Goal: Information Seeking & Learning: Understand process/instructions

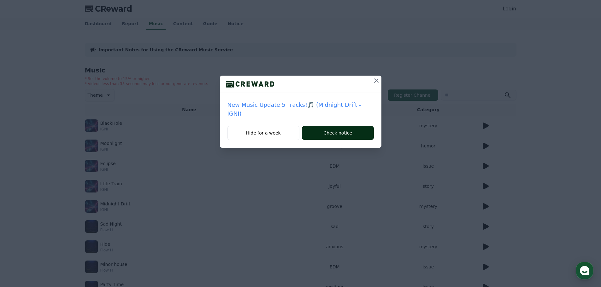
click at [334, 133] on button "Check notice" at bounding box center [338, 133] width 72 height 14
click at [378, 81] on icon at bounding box center [377, 81] width 8 height 8
click at [376, 82] on icon at bounding box center [377, 81] width 8 height 8
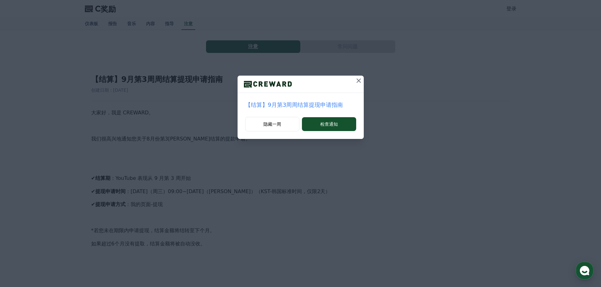
click at [310, 104] on font "【结算】9月第3周周结算提现申请指南" at bounding box center [294, 105] width 98 height 7
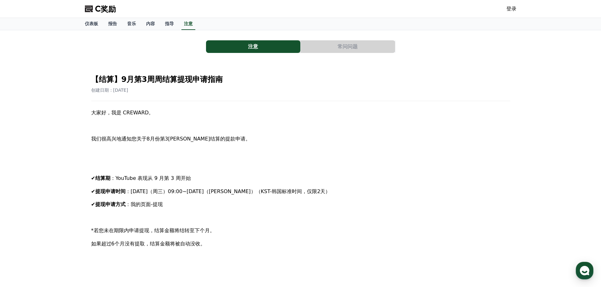
click at [108, 143] on p "我们很高兴地通知您关于8月份第3[PERSON_NAME]结算的提款申请。" at bounding box center [300, 139] width 419 height 8
drag, startPoint x: 77, startPoint y: 120, endPoint x: 213, endPoint y: 153, distance: 139.2
click at [212, 153] on div "注意 常问问题 【结算】9月第3[PERSON_NAME]结算提现申请指南 创建日期：[DATE] 大家好，我是 CREWARD。 我们很高兴地通知您关于8月…" at bounding box center [300, 279] width 601 height 498
click at [213, 152] on p at bounding box center [300, 152] width 419 height 8
click at [205, 139] on font "我们很高兴地通知您关于8月份第3[PERSON_NAME]结算的提款申请。" at bounding box center [170, 139] width 159 height 6
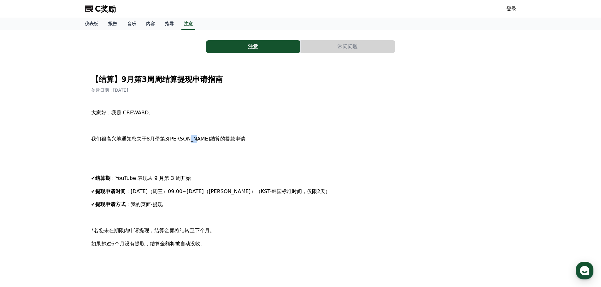
click at [205, 139] on font "我们很高兴地通知您关于8月份第3[PERSON_NAME]结算的提款申请。" at bounding box center [170, 139] width 159 height 6
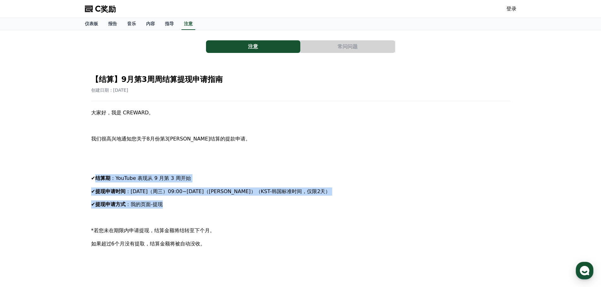
drag, startPoint x: 97, startPoint y: 172, endPoint x: 201, endPoint y: 212, distance: 111.3
drag, startPoint x: 86, startPoint y: 176, endPoint x: 189, endPoint y: 222, distance: 112.3
click at [189, 222] on div "注意 常问问题 【结算】9月第3[PERSON_NAME]结算提现申请指南 创建日期：[DATE] 大家好，我是 CREWARD。 我们很高兴地通知您关于8月…" at bounding box center [300, 279] width 601 height 498
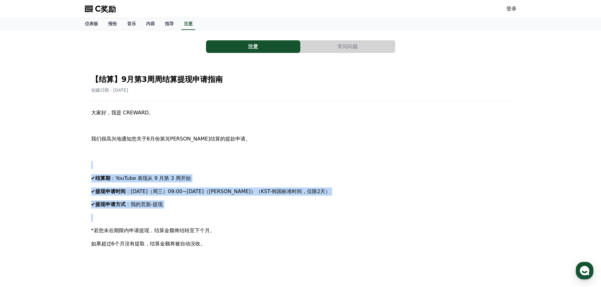
click at [189, 222] on p at bounding box center [300, 218] width 419 height 8
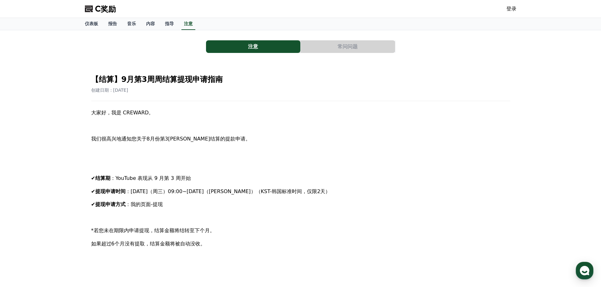
click at [79, 206] on div "注意 常问问题 【结算】9月第3[PERSON_NAME]结算提现申请指南 创建日期：[DATE] 大家好，我是 CREWARD。 我们很高兴地通知您关于8月…" at bounding box center [300, 279] width 601 height 498
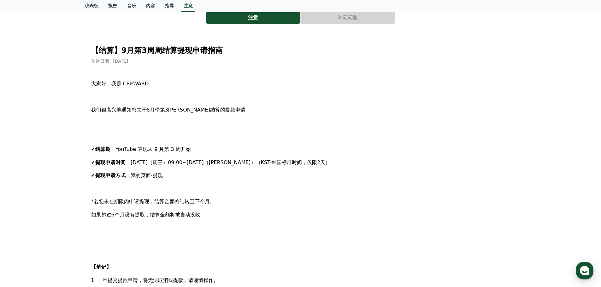
scroll to position [32, 0]
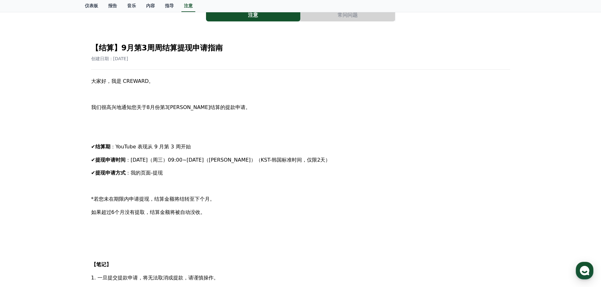
drag, startPoint x: 82, startPoint y: 212, endPoint x: 230, endPoint y: 211, distance: 148.6
click at [230, 211] on div "注意 常问问题 【结算】9月第3[PERSON_NAME]结算提现申请指南 创建日期：[DATE] 大家好，我是 CREWARD。 我们很高兴地通知您关于8月…" at bounding box center [301, 248] width 442 height 498
click at [230, 211] on p "如果超过6个月没有提取，结算金额将被自动没收。" at bounding box center [300, 213] width 419 height 8
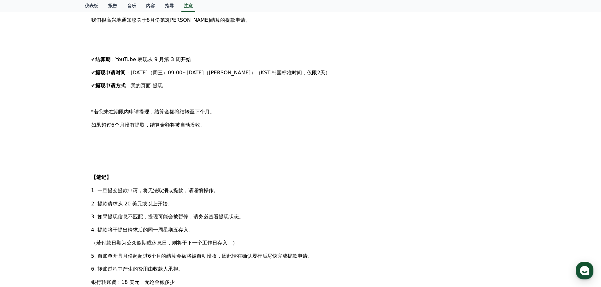
scroll to position [126, 0]
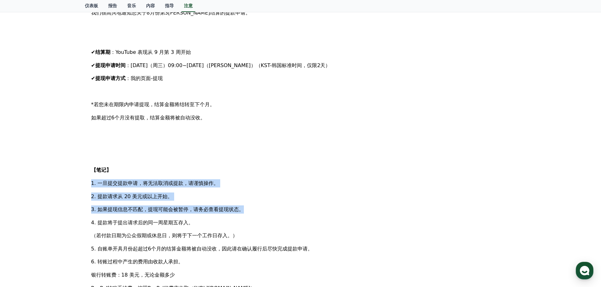
drag, startPoint x: 96, startPoint y: 178, endPoint x: 274, endPoint y: 216, distance: 181.3
click at [268, 213] on div "注意 常问问题 【结算】9月第3[PERSON_NAME]结算提现申请指南 创建日期：[DATE] 大家好，我是 CREWARD。 我们很高兴地通知您关于8月…" at bounding box center [300, 153] width 601 height 498
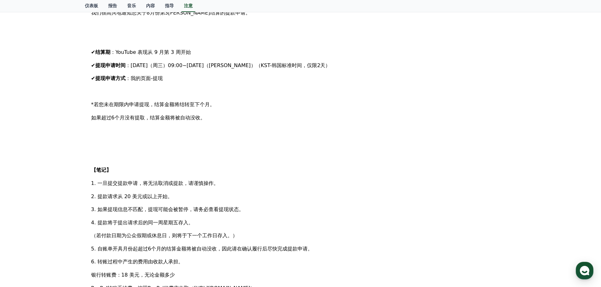
click at [274, 216] on div "大家好，我是 CREWARD。 我们很高兴地通知您关于8月份第3[PERSON_NAME]结算的提款申请。 ✔ 结算期 ：YouTube 表现从 9 月第 3…" at bounding box center [300, 177] width 419 height 389
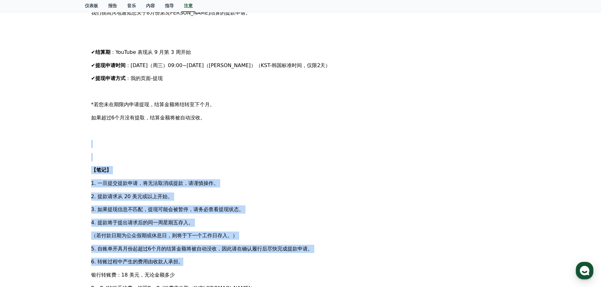
drag, startPoint x: 183, startPoint y: 208, endPoint x: 303, endPoint y: 259, distance: 130.5
click at [296, 258] on div "大家好，我是 CREWARD。 我们很高兴地通知您关于8月份第3[PERSON_NAME]结算的提款申请。 ✔ 结算期 ：YouTube 表现从 9 月第 3…" at bounding box center [300, 177] width 419 height 389
click at [317, 260] on p "6. 转账过程中产生的费用由收款人承担。" at bounding box center [300, 262] width 419 height 8
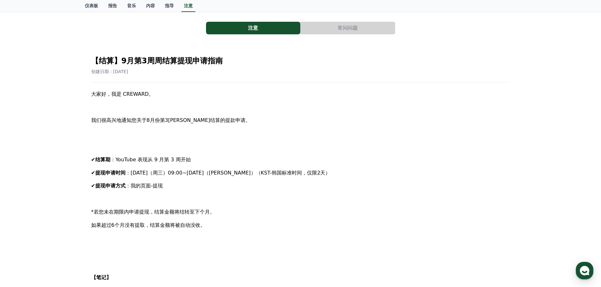
scroll to position [32, 0]
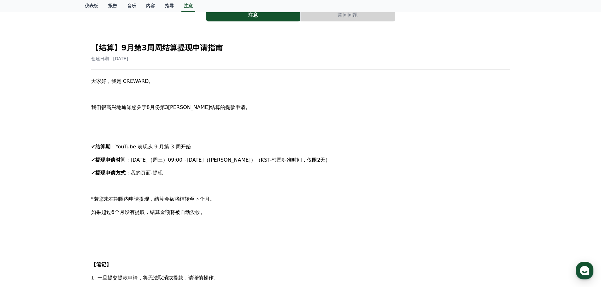
drag, startPoint x: 102, startPoint y: 122, endPoint x: 262, endPoint y: 213, distance: 184.0
click at [261, 213] on div "大家好，我是 CREWARD。 我们很高兴地通知您关于8月份第3[PERSON_NAME]结算的提款申请。 ✔ 结算期 ：YouTube 表现从 9 月第 3…" at bounding box center [300, 271] width 419 height 389
click at [262, 213] on p "如果超过6个月没有提取，结算金额将被自动没收。" at bounding box center [300, 213] width 419 height 8
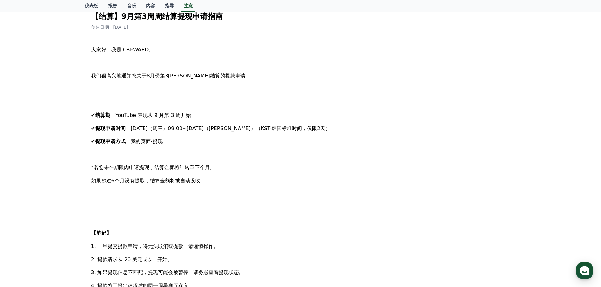
scroll to position [95, 0]
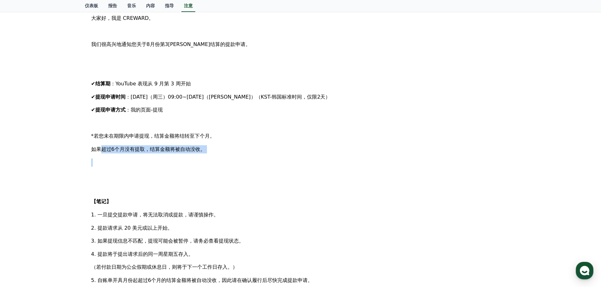
drag, startPoint x: 113, startPoint y: 144, endPoint x: 241, endPoint y: 156, distance: 128.3
click at [241, 156] on div "大家好，我是 CREWARD。 我们很高兴地通知您关于8月份第3[PERSON_NAME]结算的提款申请。 ✔ 结算期 ：YouTube 表现从 9 月第 3…" at bounding box center [300, 208] width 419 height 389
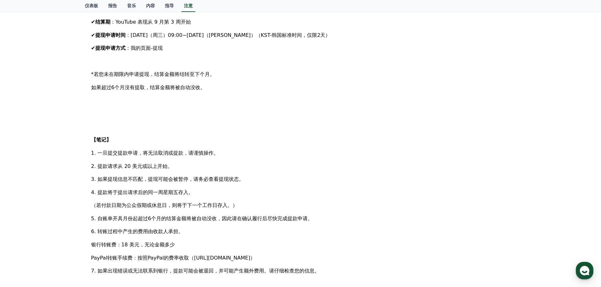
scroll to position [158, 0]
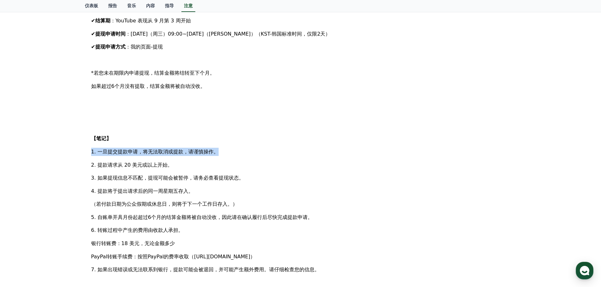
drag, startPoint x: 82, startPoint y: 146, endPoint x: 229, endPoint y: 151, distance: 146.5
click at [229, 151] on div "注意 常问问题 【结算】9月第3[PERSON_NAME]结算提现申请指南 创建日期：[DATE] 大家好，我是 CREWARD。 我们很高兴地通知您关于8月…" at bounding box center [300, 121] width 437 height 493
click at [229, 151] on p "1. 一旦提交提款申请，将无法取消或提款，请谨慎操作。" at bounding box center [300, 152] width 419 height 8
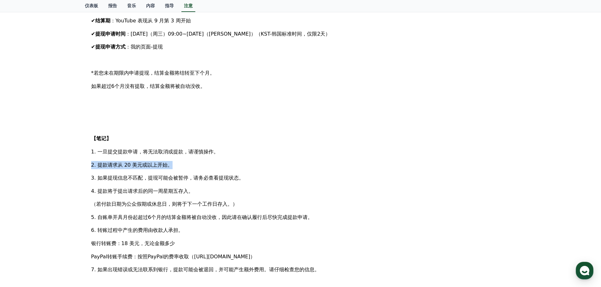
drag, startPoint x: 140, startPoint y: 160, endPoint x: 89, endPoint y: 160, distance: 51.7
click at [89, 160] on div "【结算】9月第3[PERSON_NAME]结算提现申请指南 创建日期：[DATE] 大家好，我是 CREWARD。 我们很高兴地通知您关于8月份第3[PERS…" at bounding box center [300, 135] width 427 height 455
click at [80, 174] on div "注意 常问问题 【结算】9月第3[PERSON_NAME]结算提现申请指南 创建日期：[DATE] 大家好，我是 CREWARD。 我们很高兴地通知您关于8月…" at bounding box center [301, 122] width 442 height 498
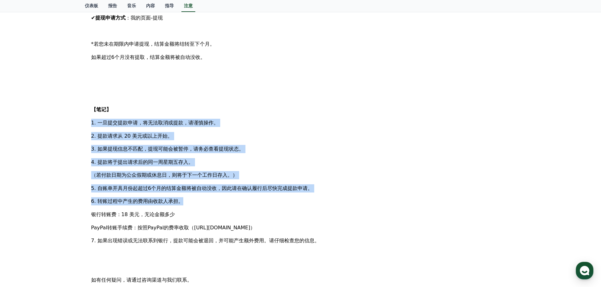
scroll to position [189, 0]
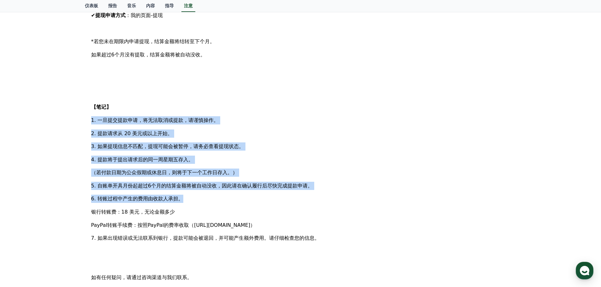
drag, startPoint x: 83, startPoint y: 148, endPoint x: 299, endPoint y: 209, distance: 225.0
click at [299, 209] on div "注意 常问问题 【结算】9月第3[PERSON_NAME]结算提现申请指南 创建日期：[DATE] 大家好，我是 CREWARD。 我们很高兴地通知您关于8月…" at bounding box center [300, 90] width 601 height 498
click at [299, 209] on p "银行转账费：18 美元，无论金额多少" at bounding box center [300, 212] width 419 height 8
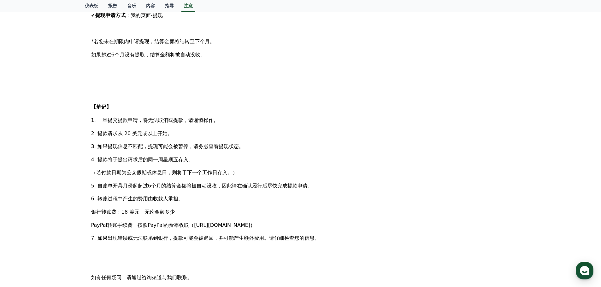
drag, startPoint x: 206, startPoint y: 208, endPoint x: 80, endPoint y: 203, distance: 127.0
click at [80, 203] on div "注意 常问问题 【结算】9月第3[PERSON_NAME]结算提现申请指南 创建日期：[DATE] 大家好，我是 CREWARD。 我们很高兴地通知您关于8月…" at bounding box center [301, 90] width 442 height 498
drag, startPoint x: 85, startPoint y: 190, endPoint x: 253, endPoint y: 217, distance: 170.7
click at [251, 217] on div "注意 常问问题 【结算】9月第3[PERSON_NAME]结算提现申请指南 创建日期：[DATE] 大家好，我是 CREWARD。 我们很高兴地通知您关于8月…" at bounding box center [300, 90] width 601 height 498
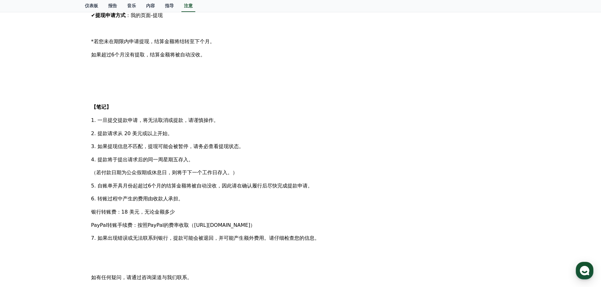
click at [256, 215] on p "银行转账费：18 美元，无论金额多少" at bounding box center [300, 212] width 419 height 8
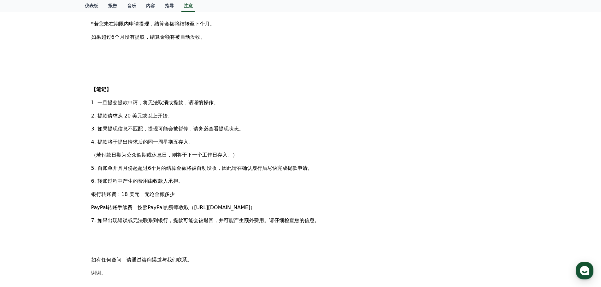
scroll to position [221, 0]
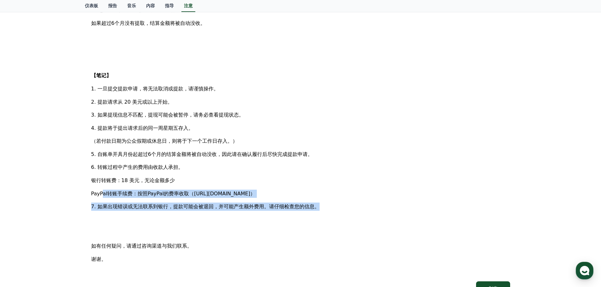
drag, startPoint x: 80, startPoint y: 194, endPoint x: 361, endPoint y: 203, distance: 281.0
click at [361, 203] on div "注意 常问问题 【结算】9月第3[PERSON_NAME]结算提现申请指南 创建日期：[DATE] 大家好，我是 CREWARD。 我们很高兴地通知您关于8月…" at bounding box center [301, 58] width 442 height 498
click at [361, 203] on p "7. 如果出现错误或无法联系到银行，提款可能会被退回，并可能产生额外费用。请仔细检查您的信息。" at bounding box center [300, 207] width 419 height 8
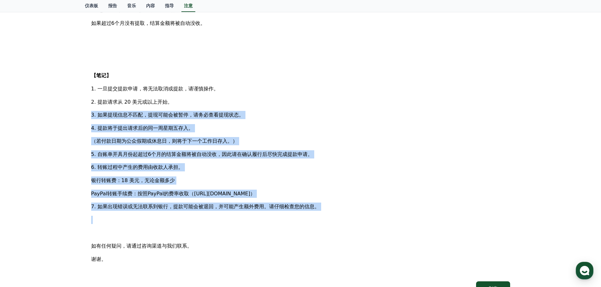
drag, startPoint x: 189, startPoint y: 215, endPoint x: 64, endPoint y: 102, distance: 168.0
click at [65, 108] on div "注意 常问问题 【结算】9月第3[PERSON_NAME]结算提现申请指南 创建日期：[DATE] 大家好，我是 CREWARD。 我们很高兴地通知您关于8月…" at bounding box center [300, 58] width 601 height 498
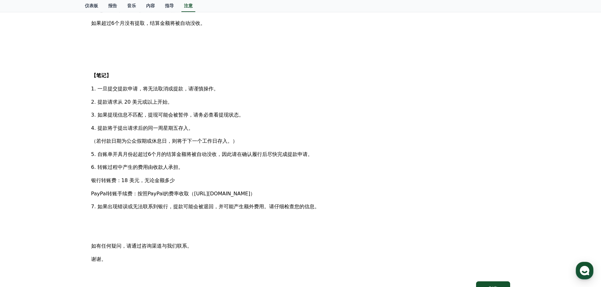
click at [64, 102] on div "注意 常问问题 【结算】9月第3[PERSON_NAME]结算提现申请指南 创建日期：[DATE] 大家好，我是 CREWARD。 我们很高兴地通知您关于8月…" at bounding box center [300, 58] width 601 height 498
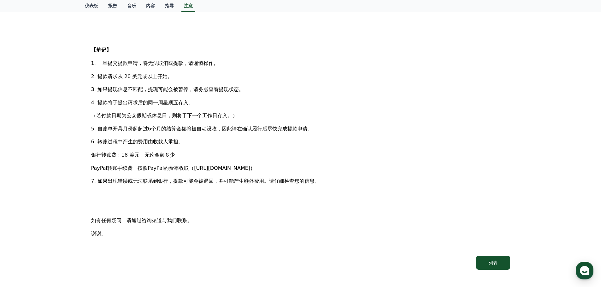
scroll to position [284, 0]
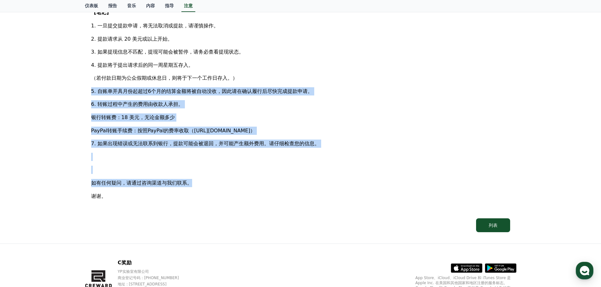
drag, startPoint x: 100, startPoint y: 109, endPoint x: 263, endPoint y: 191, distance: 182.6
click at [268, 194] on p "谢谢。" at bounding box center [300, 196] width 419 height 8
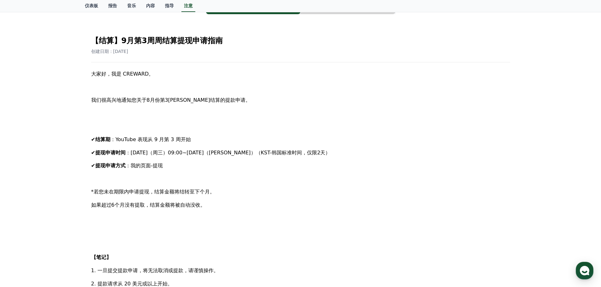
scroll to position [0, 0]
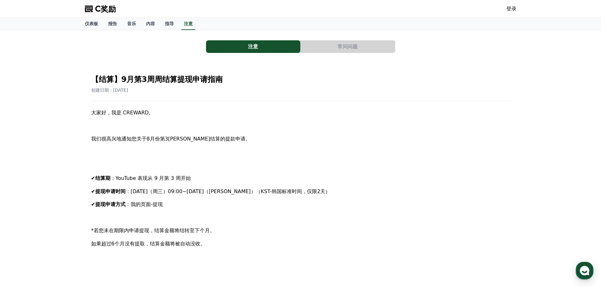
click at [336, 49] on button "常问问题" at bounding box center [348, 46] width 94 height 13
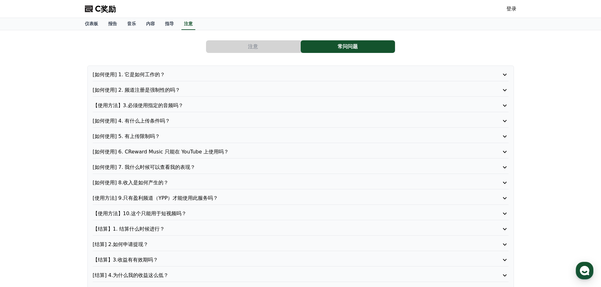
click at [188, 167] on font "[如何使用] 7. 我什么时候可以查看我的表现？" at bounding box center [144, 167] width 103 height 6
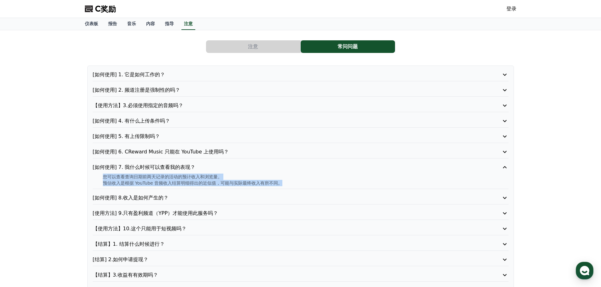
drag, startPoint x: 100, startPoint y: 176, endPoint x: 286, endPoint y: 186, distance: 186.4
click at [286, 186] on div "您可以查看查询日期前两天记录的活动的预计收入和浏览量。 预估收入是根据 YouTube 音频收入结算明细得出的近似值，可能与实际最终收入有所不同。" at bounding box center [301, 180] width 416 height 13
click at [34, 182] on div "注意 常问问题 [如何使用] 1. 它是如何工作的？ [如何使用] 2. 频道注册是强制性的吗？ 【使用方法】3.必须使用指定的音频吗？ [如何使用] 4. …" at bounding box center [300, 176] width 601 height 293
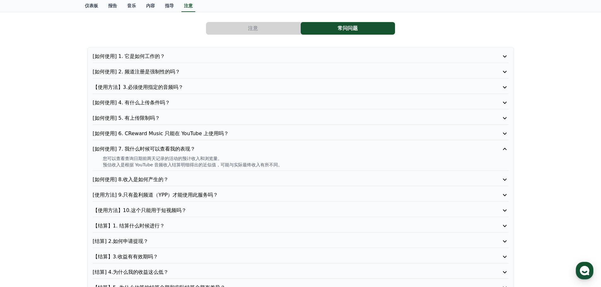
scroll to position [32, 0]
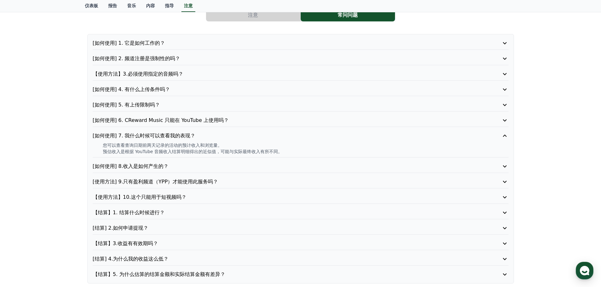
click at [153, 183] on font "[使用方法] 9.只有盈利频道（YPP）才能使用此服务吗？" at bounding box center [156, 182] width 126 height 6
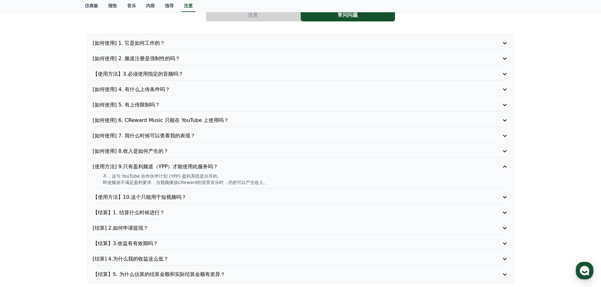
drag, startPoint x: 106, startPoint y: 175, endPoint x: 252, endPoint y: 181, distance: 146.2
click at [246, 180] on div "[如何使用] 1. 它是如何工作的？ [如何使用] 2. 频道注册是强制性的吗？ 【使用方法】3.必须使用指定的音频吗？ [如何使用] 4. 有什么上传条件吗…" at bounding box center [300, 159] width 427 height 250
click at [259, 182] on font "即使频道不满足盈利要求，当视频播放CReward的背景音乐时，仍然可以产生收入。" at bounding box center [185, 182] width 165 height 5
click at [261, 182] on font "即使频道不满足盈利要求，当视频播放CReward的背景音乐时，仍然可以产生收入。" at bounding box center [185, 182] width 165 height 5
drag, startPoint x: 273, startPoint y: 183, endPoint x: 104, endPoint y: 174, distance: 169.1
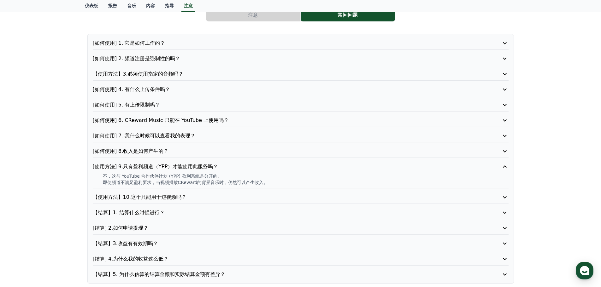
click at [104, 174] on div "不，这与 YouTube 合作伙伴计划 (YPP) 盈利系统是分开的。 即使频道不满足盈利要求，当视频播放CReward的背景音乐时，仍然可以产生收入。" at bounding box center [301, 179] width 416 height 13
click at [36, 147] on div "注意 常问问题 [如何使用] 1. 它是如何工作的？ [如何使用] 2. 频道注册是强制性的吗？ 【使用方法】3.必须使用指定的音频吗？ [如何使用] 4. …" at bounding box center [300, 145] width 601 height 293
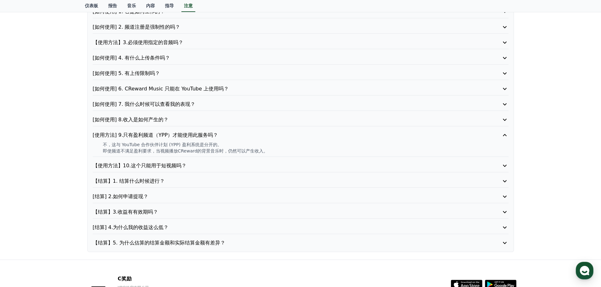
click at [177, 162] on p "【使用方法】10.这个只能用于短视频吗？" at bounding box center [284, 166] width 383 height 8
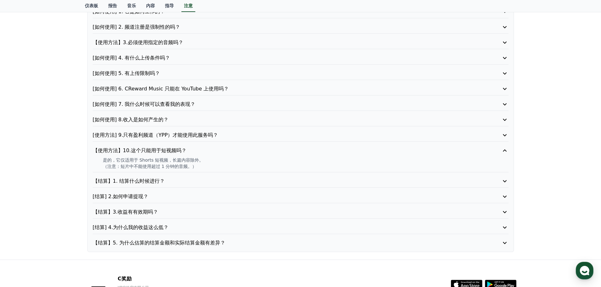
drag, startPoint x: 97, startPoint y: 158, endPoint x: 258, endPoint y: 172, distance: 162.1
click at [258, 172] on div "【使用方法】10.这个只能用于短视频吗？ 是的，它仅适用于 Shorts 短视频，长篇内容除外。 （注意：短片中不能使用超过 1 分钟的音频。）" at bounding box center [301, 160] width 416 height 26
click at [255, 171] on div "【使用方法】10.这个只能用于短视频吗？ 是的，它仅适用于 Shorts 短视频，长篇内容除外。 （注意：短片中不能使用超过 1 分钟的音频。）" at bounding box center [301, 160] width 416 height 26
drag, startPoint x: 222, startPoint y: 170, endPoint x: 103, endPoint y: 162, distance: 119.6
click at [103, 162] on div "【使用方法】10.这个只能用于短视频吗？ 是的，它仅适用于 Shorts 短视频，长篇内容除外。 （注意：短片中不能使用超过 1 分钟的音频。）" at bounding box center [301, 160] width 416 height 26
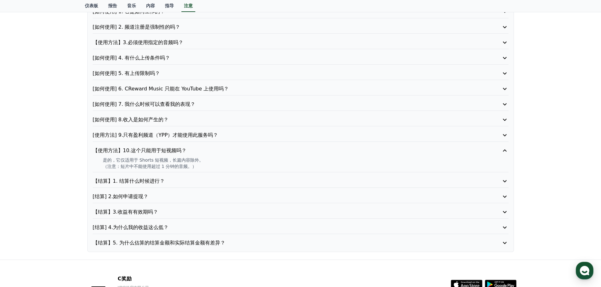
click at [69, 151] on div "注意 常问问题 [如何使用] 1. 它是如何工作的？ [如何使用] 2. 频道注册是强制性的吗？ 【使用方法】3.必须使用指定的音频吗？ [如何使用] 4. …" at bounding box center [300, 113] width 601 height 293
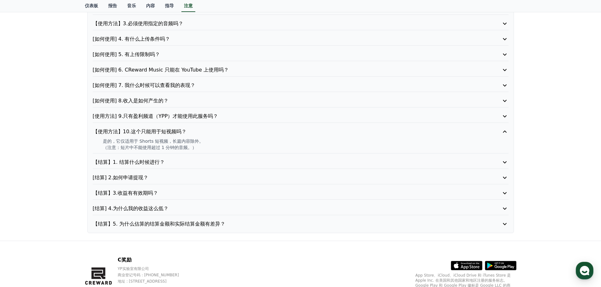
scroll to position [95, 0]
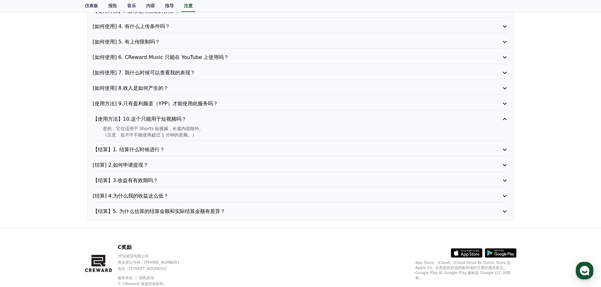
click at [151, 152] on font "【结算】1. 结算什么时候进行？" at bounding box center [129, 150] width 72 height 6
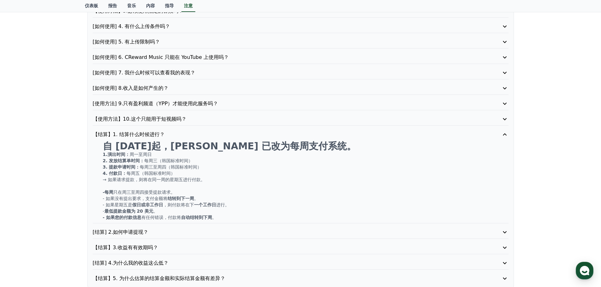
drag, startPoint x: 99, startPoint y: 143, endPoint x: 322, endPoint y: 197, distance: 228.8
click at [322, 197] on div "[如何使用] 1. 它是如何工作的？ [如何使用] 2. 频道注册是强制性的吗？ 【使用方法】3.必须使用指定的音频吗？ [如何使用] 4. 有什么上传条件吗…" at bounding box center [300, 129] width 427 height 317
click at [91, 165] on div "[如何使用] 1. 它是如何工作的？ [如何使用] 2. 频道注册是强制性的吗？ 【使用方法】3.必须使用指定的音频吗？ [如何使用] 4. 有什么上传条件吗…" at bounding box center [300, 129] width 427 height 317
drag, startPoint x: 108, startPoint y: 172, endPoint x: 220, endPoint y: 217, distance: 120.6
click at [219, 217] on div "自 [DATE]起，[PERSON_NAME] 已改为每周支付系统。 1.演出时间： [PERSON_NAME]周日 2. 发放结算单时间： 每周三（韩国标准…" at bounding box center [301, 181] width 416 height 80
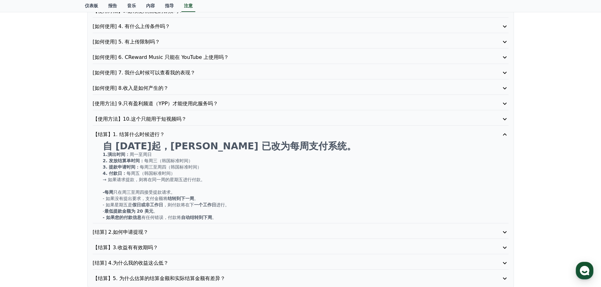
click at [222, 218] on p "- 如果您的付款信息 有任何错误 ，付款将 自动结转到下周 。" at bounding box center [306, 218] width 406 height 6
click at [185, 199] on font "结转到下一周" at bounding box center [181, 198] width 27 height 5
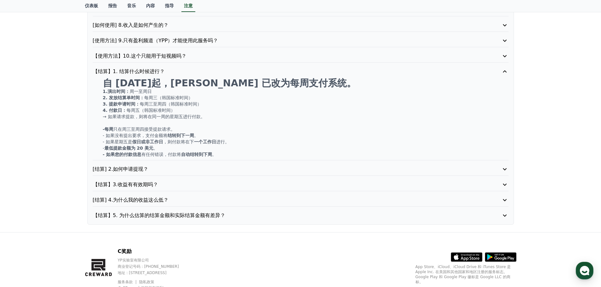
click at [157, 170] on p "[结算] 2.如何申请提现？" at bounding box center [284, 170] width 383 height 8
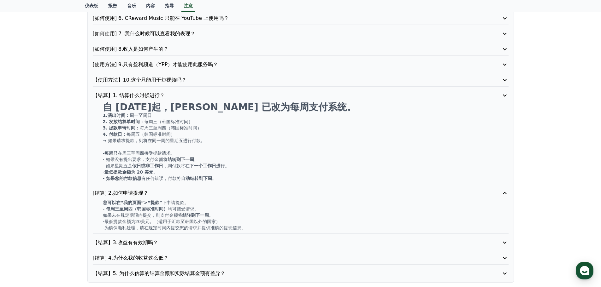
scroll to position [133, 0]
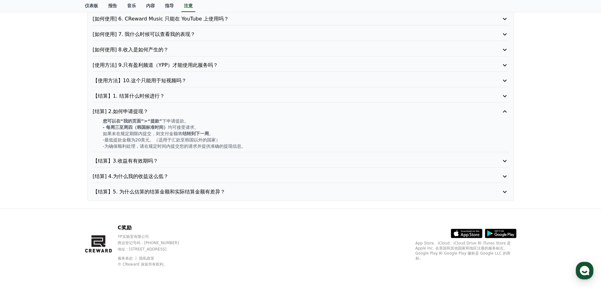
drag, startPoint x: 106, startPoint y: 120, endPoint x: 236, endPoint y: 144, distance: 131.6
click at [236, 144] on div "您可以在“我的页面”>“提款” 下申请提款 。 - 每周三至周四（韩国标准时间） 均可接受请求 。 如果未在规定期限内提交，则支付金额将 结转到下一周 。 -…" at bounding box center [301, 134] width 416 height 32
click at [59, 157] on div "注意 常问问题 [如何使用] 1. 它是如何工作的？ [如何使用] 2. 频道注册是强制性的吗？ 【使用方法】3.必须使用指定的音频吗？ [如何使用] 4. …" at bounding box center [300, 53] width 601 height 312
click at [133, 161] on font "【结算】3.收益有有效期吗？" at bounding box center [125, 161] width 65 height 6
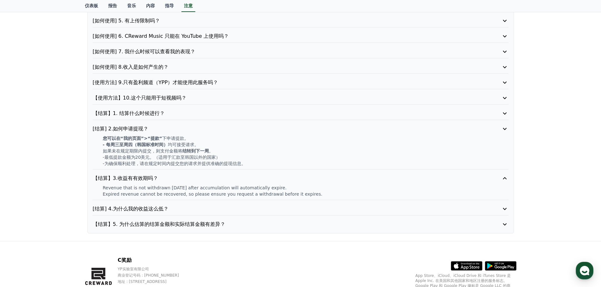
scroll to position [114, 0]
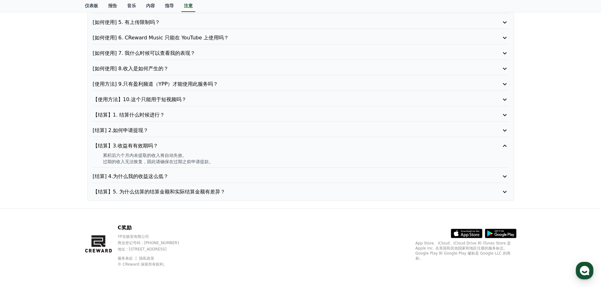
drag, startPoint x: 95, startPoint y: 154, endPoint x: 206, endPoint y: 162, distance: 112.0
click at [206, 162] on div "累积后六个月内未提取的收入将自动失效。 过期的收入无法恢复，因此请确保在过期之前申请提款。" at bounding box center [301, 158] width 416 height 13
click at [143, 178] on font "[结算] 4.为什么我的收益这么低？" at bounding box center [131, 177] width 76 height 6
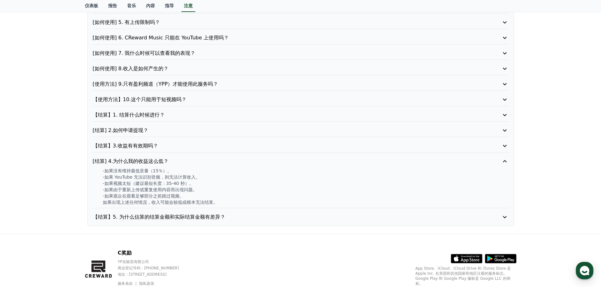
drag, startPoint x: 108, startPoint y: 170, endPoint x: 216, endPoint y: 204, distance: 112.7
click at [216, 204] on div "-如果没有维持最低音量（15％）。 -如果 YouTube 无法识别音频，则无法计算收入。 -如果视频太短（建议最短长度：35-40 秒）。 -如果由于重新上…" at bounding box center [301, 187] width 416 height 38
click at [225, 222] on div "[如何使用] 1. 它是如何工作的？ [如何使用] 2. 频道注册是强制性的吗？ 【使用方法】3.必须使用指定的音频吗？ [如何使用] 4. 有什么上传条件吗…" at bounding box center [300, 88] width 427 height 275
click at [224, 218] on font "【结算】5. 为什么估算的结算金额和实际结算金额有差异？" at bounding box center [159, 217] width 133 height 6
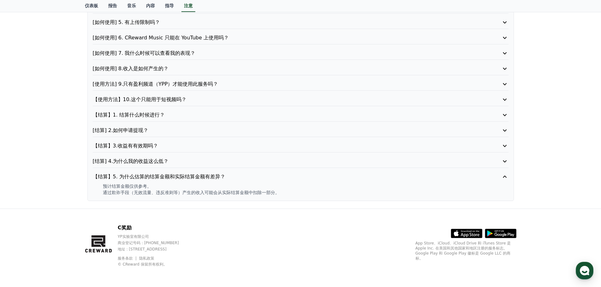
drag, startPoint x: 101, startPoint y: 185, endPoint x: 291, endPoint y: 200, distance: 190.3
click at [291, 200] on div "[如何使用] 1. 它是如何工作的？ [如何使用] 2. 频道注册是强制性的吗？ 【使用方法】3.必须使用指定的音频吗？ [如何使用] 4. 有什么上传条件吗…" at bounding box center [300, 76] width 427 height 250
drag, startPoint x: 253, startPoint y: 196, endPoint x: 99, endPoint y: 181, distance: 154.4
click at [99, 181] on div "[如何使用] 1. 它是如何工作的？ [如何使用] 2. 频道注册是强制性的吗？ 【使用方法】3.必须使用指定的音频吗？ [如何使用] 4. 有什么上传条件吗…" at bounding box center [300, 76] width 427 height 250
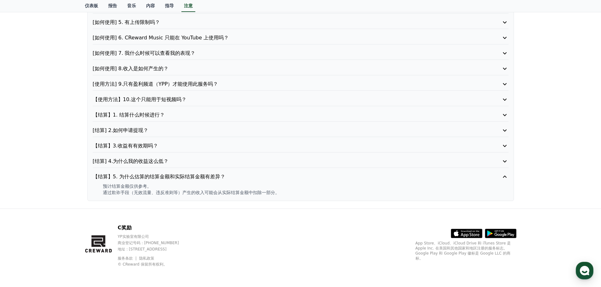
click at [53, 150] on div "注意 常问问题 [如何使用] 1. 它是如何工作的？ [如何使用] 2. 频道注册是强制性的吗？ 【使用方法】3.必须使用指定的音频吗？ [如何使用] 4. …" at bounding box center [300, 62] width 601 height 293
click at [133, 178] on font "【结算】5. 为什么估算的结算金额和实际结算金额有差异？" at bounding box center [159, 177] width 133 height 6
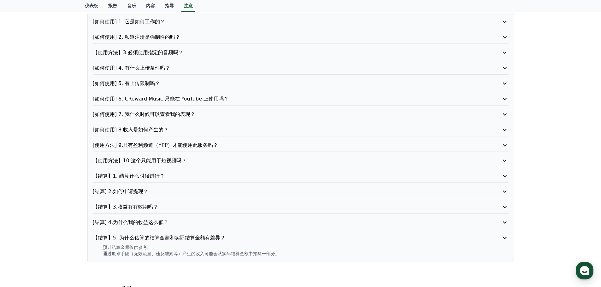
scroll to position [0, 0]
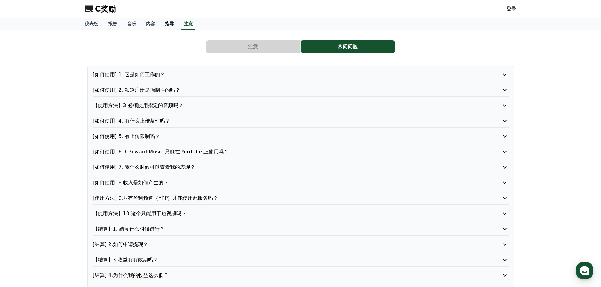
click at [168, 23] on font "指导" at bounding box center [169, 23] width 9 height 5
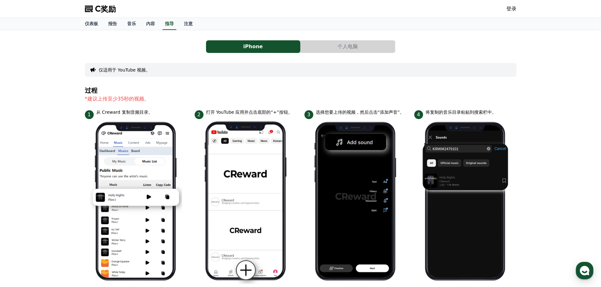
drag, startPoint x: 90, startPoint y: 108, endPoint x: 525, endPoint y: 147, distance: 436.8
click at [508, 148] on div "iPhone 个人电脑 仅适用于 YouTube 视频。 过程 *建议上传至少35秒的视频。 1 从 Creward 复制音频目录。 2 打开 YouTube…" at bounding box center [300, 252] width 601 height 445
click at [526, 147] on div "iPhone 个人电脑 仅适用于 YouTube 视频。 过程 *建议上传至少35秒的视频。 1 从 Creward 复制音频目录。 2 打开 YouTube…" at bounding box center [300, 252] width 601 height 445
click at [333, 46] on button "个人电脑" at bounding box center [348, 46] width 94 height 13
click at [260, 49] on font "iPhone" at bounding box center [253, 47] width 20 height 6
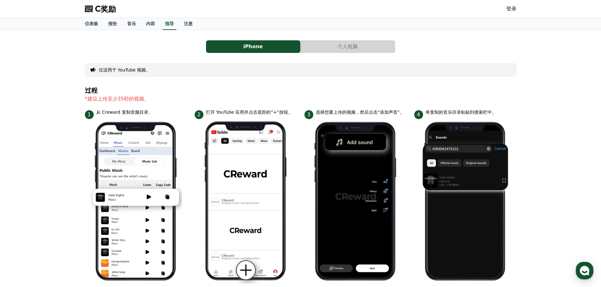
click at [342, 48] on font "个人电脑" at bounding box center [348, 47] width 20 height 6
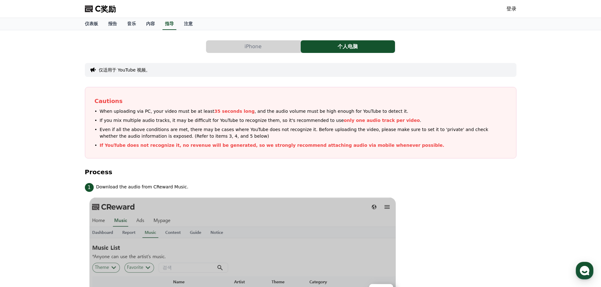
click at [280, 49] on button "iPhone" at bounding box center [253, 46] width 94 height 13
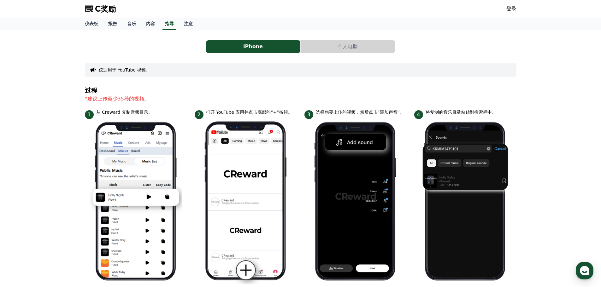
click at [343, 44] on font "个人电脑" at bounding box center [348, 47] width 20 height 6
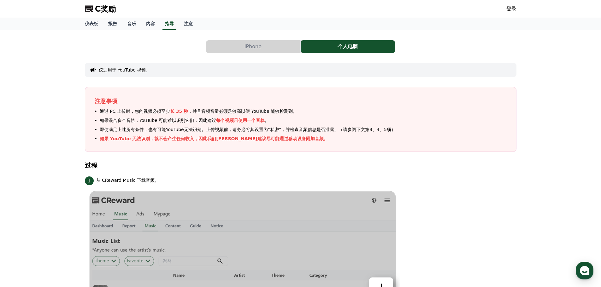
drag, startPoint x: 97, startPoint y: 110, endPoint x: 293, endPoint y: 147, distance: 199.5
click at [296, 147] on div "注意事项 通过 PC 上传时，您的视频必须至少 长 35 秒 ，并且音频音量必须足够高以便 YouTube 能够检测到。 如果混合多个音轨，YouTube 可…" at bounding box center [301, 119] width 432 height 65
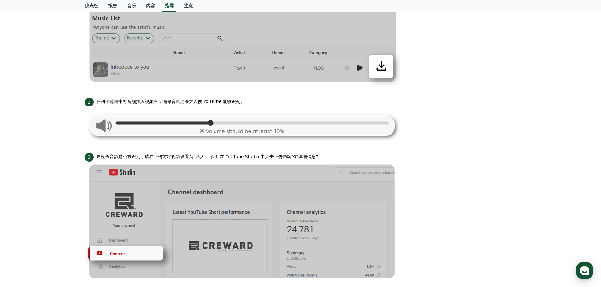
scroll to position [284, 0]
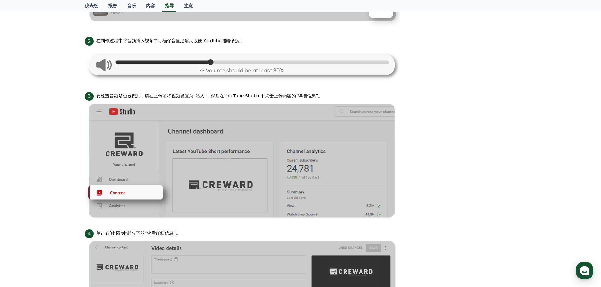
drag, startPoint x: 95, startPoint y: 95, endPoint x: 330, endPoint y: 98, distance: 234.5
click at [330, 98] on div "3 要检查音频是否被识别，请在上传前将视频设置为“私人”，然后在 YouTube Studio 中点击上传内容的“详细信息”。" at bounding box center [301, 96] width 432 height 10
click at [174, 94] on font "要检查音频是否被识别，请在上传前将视频设置为“私人”，然后在 YouTube Studio 中点击上传内容的“详细信息”。" at bounding box center [209, 95] width 227 height 5
drag, startPoint x: 112, startPoint y: 96, endPoint x: 322, endPoint y: 95, distance: 210.1
click at [322, 95] on div "3 要检查音频是否被识别，请在上传前将视频设置为“私人”，然后在 YouTube Studio 中点击上传内容的“详细信息”。" at bounding box center [301, 96] width 432 height 10
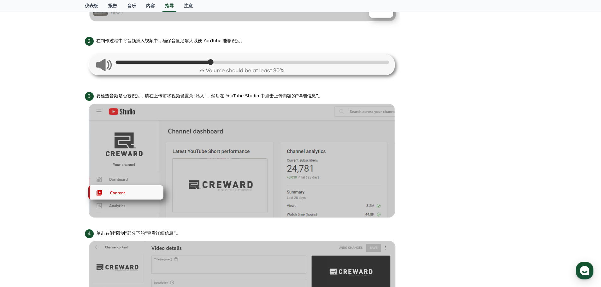
click at [322, 95] on div "3 要检查音频是否被识别，请在上传前将视频设置为“私人”，然后在 YouTube Studio 中点击上传内容的“详细信息”。" at bounding box center [301, 96] width 432 height 10
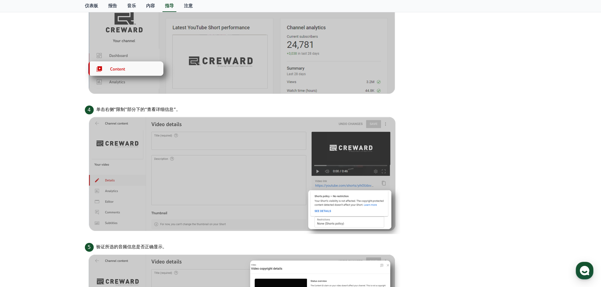
scroll to position [442, 0]
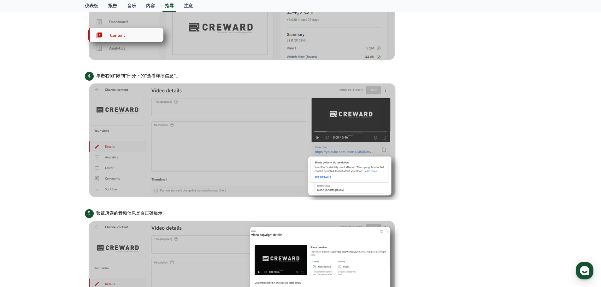
drag, startPoint x: 122, startPoint y: 75, endPoint x: 193, endPoint y: 75, distance: 71.3
click at [193, 75] on div "4 单击右侧“限制”部分下的“查看详细信息”。" at bounding box center [301, 76] width 432 height 10
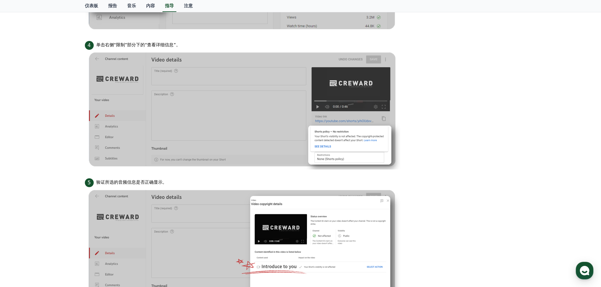
scroll to position [536, 0]
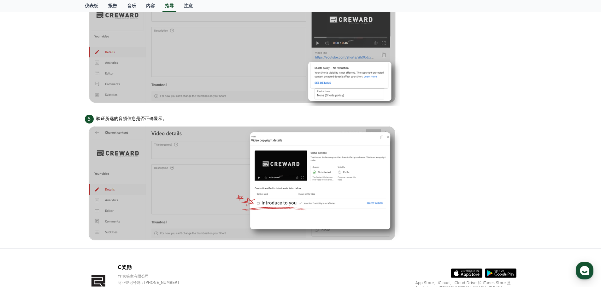
drag, startPoint x: 99, startPoint y: 117, endPoint x: 172, endPoint y: 115, distance: 73.6
click at [172, 115] on div "5 验证所选的音频信息是否正确显示。" at bounding box center [301, 119] width 432 height 10
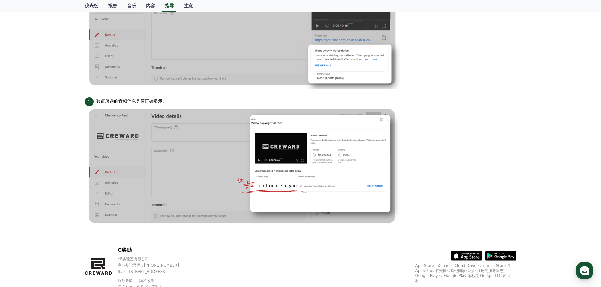
scroll to position [576, 0]
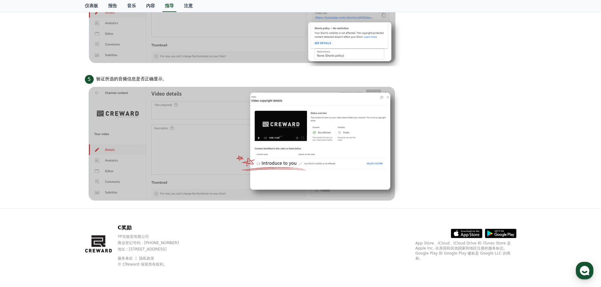
drag, startPoint x: 118, startPoint y: 236, endPoint x: 164, endPoint y: 238, distance: 46.1
click at [164, 238] on div "C奖励 YP实验室有限公司 商业登记号码：[PHONE_NUMBER] 地址 : [STREET_ADDRESS] 服务条款 隐私政策 © CReward 保…" at bounding box center [138, 245] width 107 height 43
click at [164, 238] on p "YP实验室有限公司" at bounding box center [155, 236] width 74 height 5
drag, startPoint x: 157, startPoint y: 247, endPoint x: 185, endPoint y: 264, distance: 32.0
click at [185, 264] on div "C奖励 YP实验室有限公司 商业登记号码：[PHONE_NUMBER] 地址 : [STREET_ADDRESS] 服务条款 隐私政策 © CReward 保…" at bounding box center [155, 245] width 74 height 43
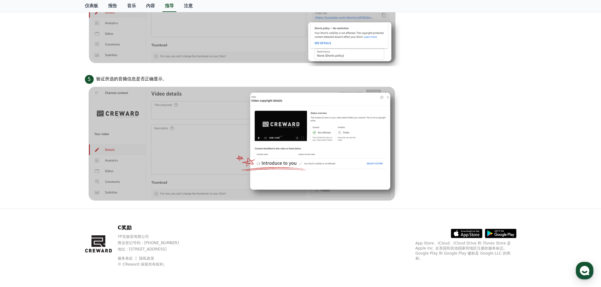
click at [185, 264] on p "© CReward 保留所有权利。" at bounding box center [155, 264] width 74 height 5
drag, startPoint x: 151, startPoint y: 255, endPoint x: 118, endPoint y: 217, distance: 50.5
click at [118, 217] on div "C奖励 YP实验室有限公司 商业登记号码：[PHONE_NUMBER] 地址 : [STREET_ADDRESS] 服务条款 隐私政策 © CReward 保…" at bounding box center [301, 248] width 442 height 78
click at [98, 221] on div "C奖励 YP实验室有限公司 商业登记号码：[PHONE_NUMBER] 地址 : [STREET_ADDRESS] 服务条款 隐私政策 © CReward 保…" at bounding box center [301, 248] width 442 height 78
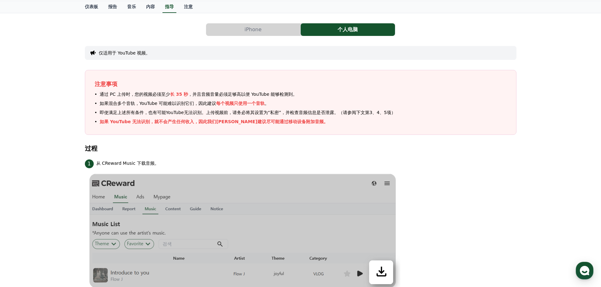
scroll to position [0, 0]
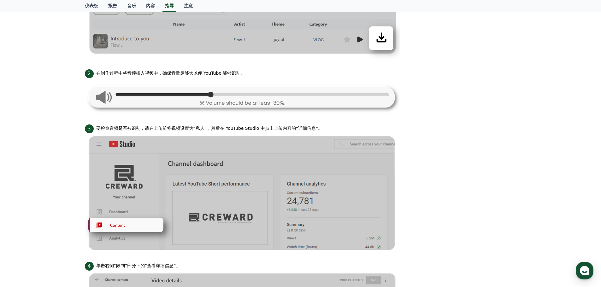
click at [409, 139] on li "3 要检查音频是否被识别，请在上传前将视频设置为“私人”，然后在 YouTube Studio 中点击上传内容的“详细信息”。" at bounding box center [301, 188] width 432 height 130
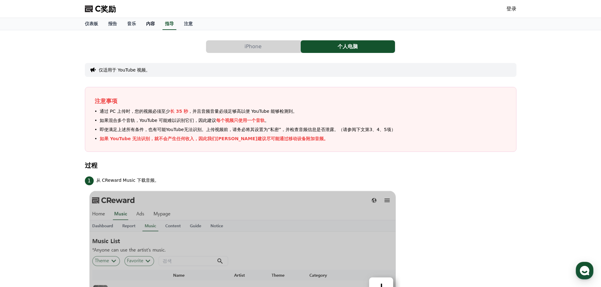
click at [147, 28] on link "内容" at bounding box center [150, 24] width 19 height 12
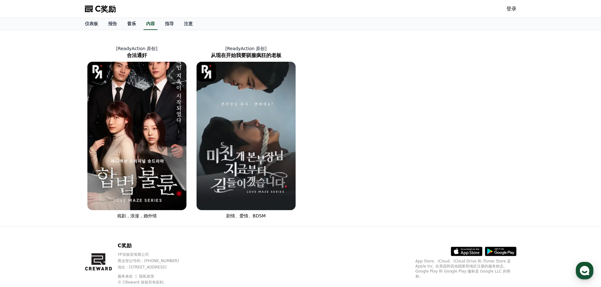
click at [135, 24] on font "音乐" at bounding box center [131, 23] width 9 height 5
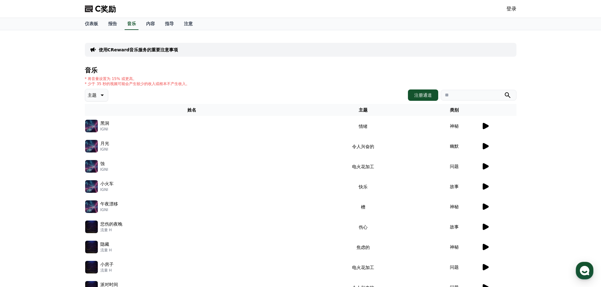
drag, startPoint x: 147, startPoint y: 77, endPoint x: 192, endPoint y: 80, distance: 45.2
click at [192, 80] on div "* 将音量设置为 15% 或更高。 * 少于 35 秒的视频可能会产生较少的收入或根本不产生收入。" at bounding box center [301, 81] width 432 height 10
click at [112, 23] on font "报告" at bounding box center [112, 23] width 9 height 5
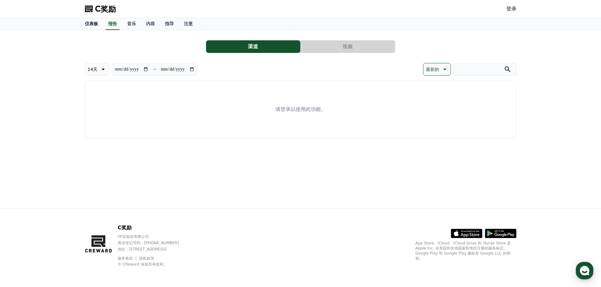
click at [92, 25] on font "仪表板" at bounding box center [91, 23] width 13 height 5
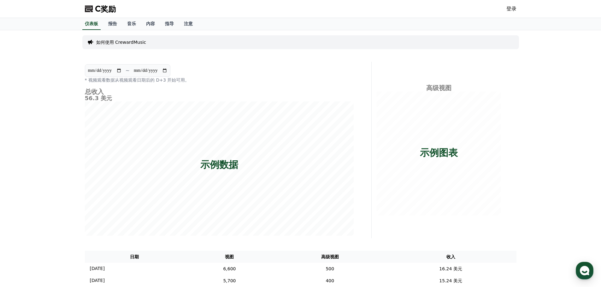
drag, startPoint x: 88, startPoint y: 75, endPoint x: 204, endPoint y: 79, distance: 115.6
click at [202, 79] on div "**********" at bounding box center [219, 73] width 269 height 19
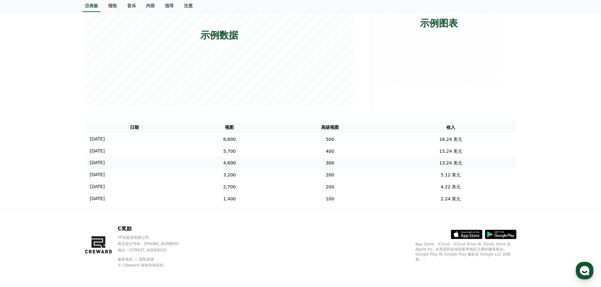
scroll to position [131, 0]
drag, startPoint x: 157, startPoint y: 241, endPoint x: 146, endPoint y: 241, distance: 10.1
click at [146, 241] on div "YP实验室有限公司 商业登记号码：[PHONE_NUMBER] 地址 : [STREET_ADDRESS]" at bounding box center [155, 243] width 74 height 18
click at [153, 239] on p "YP实验室有限公司" at bounding box center [155, 236] width 74 height 5
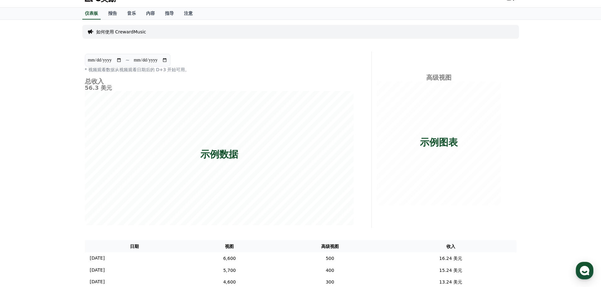
scroll to position [0, 0]
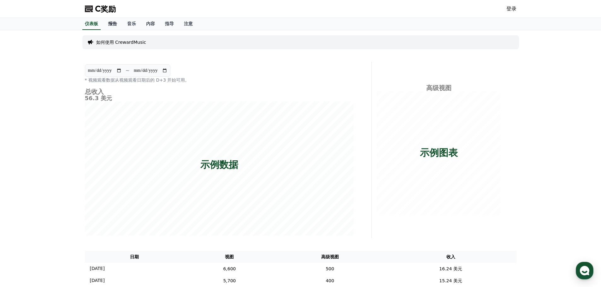
click at [107, 25] on link "报告" at bounding box center [112, 24] width 19 height 12
click at [142, 21] on link "内容" at bounding box center [150, 24] width 19 height 12
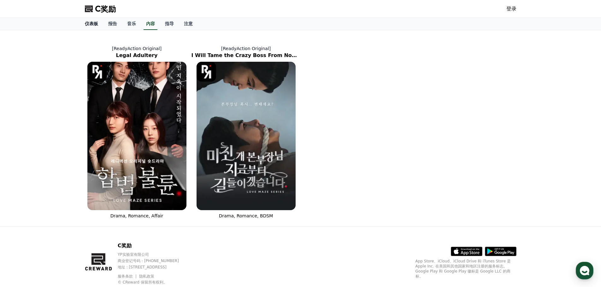
click at [93, 25] on font "仪表板" at bounding box center [91, 23] width 13 height 5
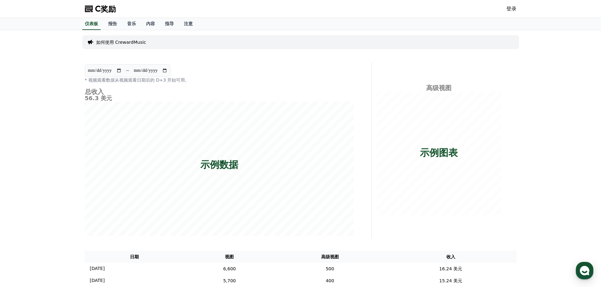
drag, startPoint x: 564, startPoint y: 0, endPoint x: 437, endPoint y: 43, distance: 133.9
click at [438, 43] on div "如何使用 CrewardMusic" at bounding box center [300, 42] width 437 height 14
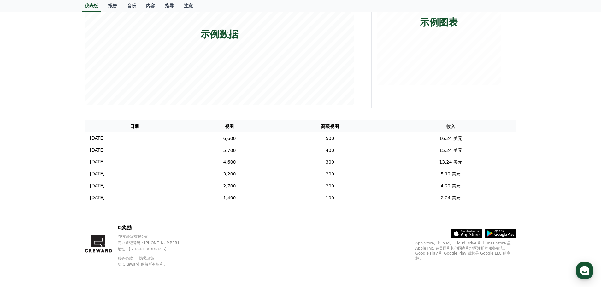
scroll to position [131, 0]
click at [273, 134] on td "6,600" at bounding box center [229, 139] width 91 height 12
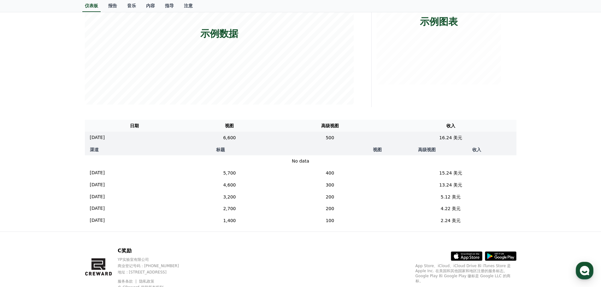
click at [321, 246] on div "C奖励 YP实验室有限公司 商业登记号码：[PHONE_NUMBER] 地址 : [STREET_ADDRESS] 服务条款 隐私政策 © CReward 保…" at bounding box center [301, 271] width 442 height 78
click at [272, 134] on td "6,600" at bounding box center [229, 138] width 91 height 12
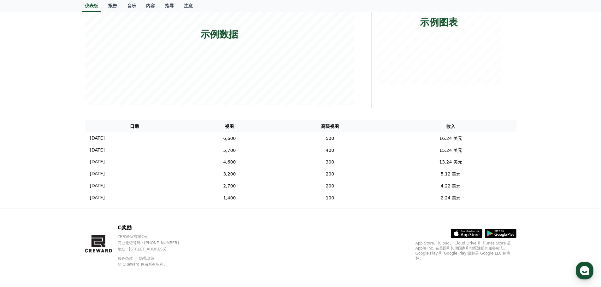
click at [0, 121] on div "**********" at bounding box center [300, 54] width 601 height 309
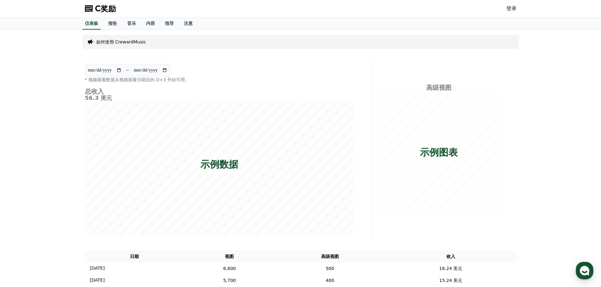
scroll to position [0, 0]
click at [519, 123] on div "**********" at bounding box center [301, 184] width 442 height 309
